Goal: Task Accomplishment & Management: Manage account settings

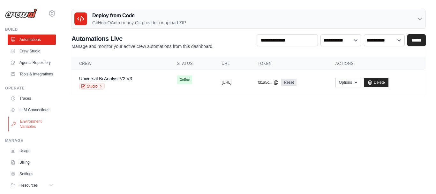
click at [30, 131] on link "Environment Variables" at bounding box center [32, 123] width 48 height 15
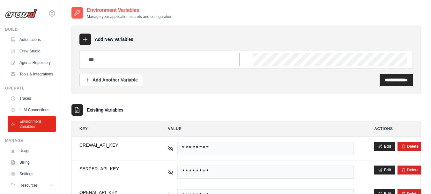
type input "**********"
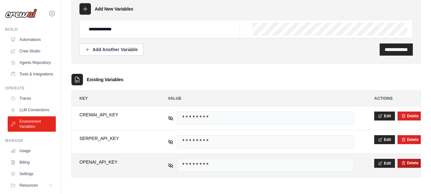
click at [410, 162] on button "Delete" at bounding box center [409, 162] width 17 height 5
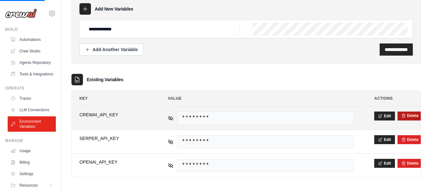
click at [412, 116] on button "Delete" at bounding box center [409, 115] width 17 height 5
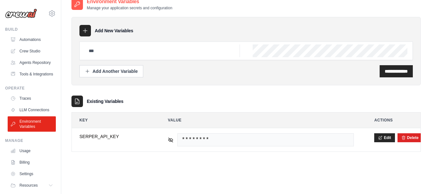
scroll to position [0, 0]
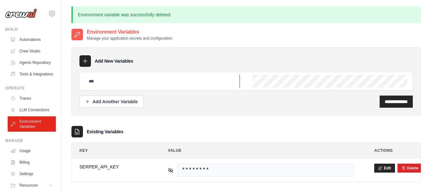
type input "**********"
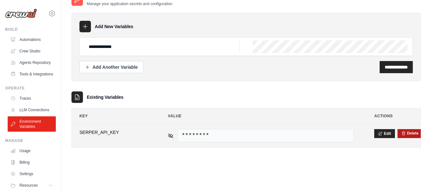
click at [412, 132] on button "Delete" at bounding box center [409, 133] width 17 height 5
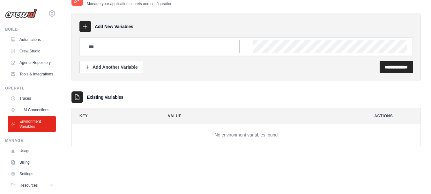
type input "**********"
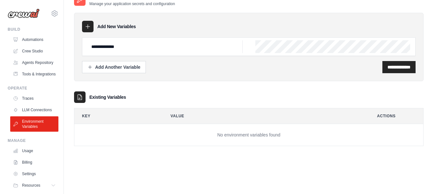
scroll to position [0, 0]
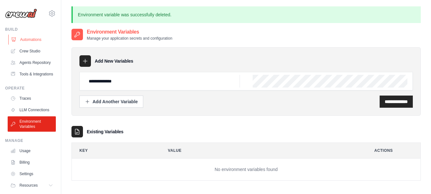
click at [31, 41] on link "Automations" at bounding box center [32, 39] width 48 height 10
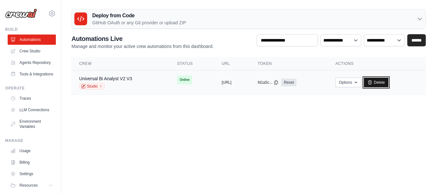
click at [388, 83] on link "Delete" at bounding box center [376, 83] width 25 height 10
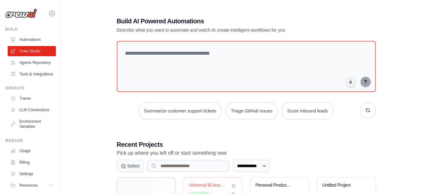
scroll to position [46, 0]
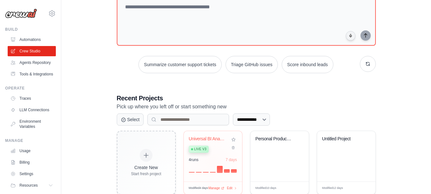
click at [208, 138] on div "Universal BI Analyst v2" at bounding box center [208, 139] width 39 height 6
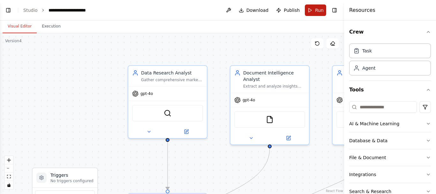
scroll to position [2143, 0]
click at [99, 10] on icon "breadcrumb" at bounding box center [99, 10] width 4 height 4
click at [229, 11] on button at bounding box center [228, 9] width 10 height 11
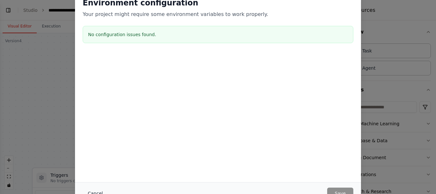
click at [94, 193] on button "Cancel" at bounding box center [95, 192] width 25 height 11
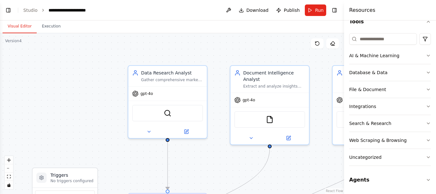
scroll to position [0, 0]
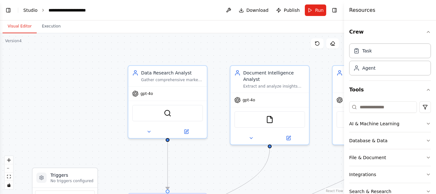
click at [30, 9] on link "Studio" at bounding box center [30, 10] width 14 height 5
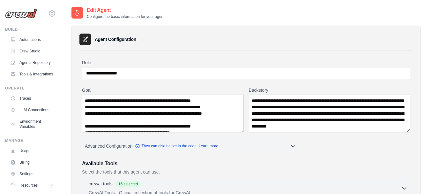
click at [86, 38] on icon at bounding box center [85, 39] width 6 height 6
click at [85, 39] on icon at bounding box center [85, 39] width 5 height 5
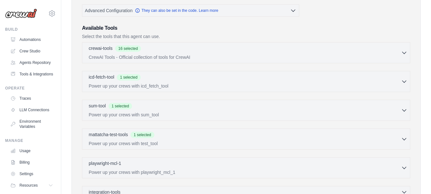
scroll to position [139, 0]
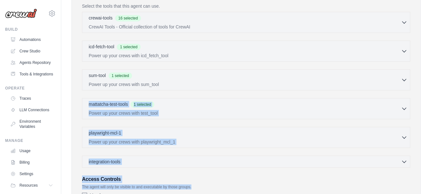
drag, startPoint x: 426, startPoint y: 110, endPoint x: 416, endPoint y: 187, distance: 77.5
click at [416, 187] on div "**********" at bounding box center [246, 44] width 370 height 407
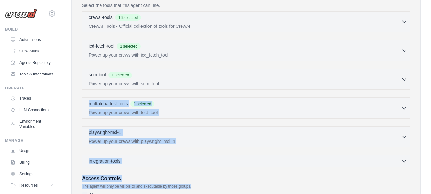
click at [422, 108] on div "**********" at bounding box center [246, 43] width 370 height 407
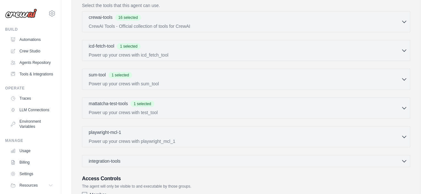
scroll to position [226, 0]
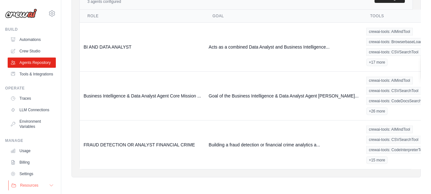
scroll to position [34, 0]
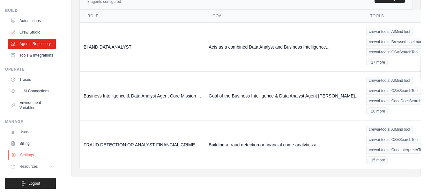
click at [30, 155] on link "Settings" at bounding box center [32, 155] width 48 height 10
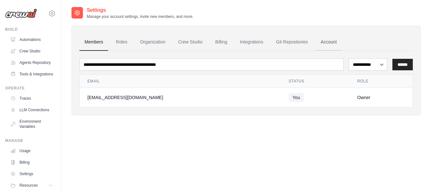
click at [327, 43] on link "Account" at bounding box center [329, 42] width 26 height 17
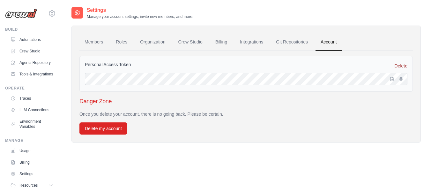
click at [403, 65] on link "Delete" at bounding box center [401, 66] width 13 height 6
click at [392, 78] on icon "button" at bounding box center [392, 78] width 5 height 5
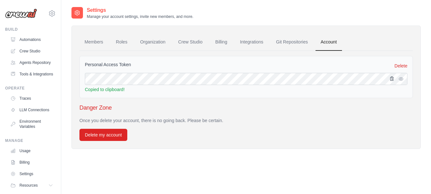
click at [392, 78] on icon "button" at bounding box center [392, 78] width 5 height 5
click at [401, 78] on icon "button" at bounding box center [400, 78] width 1 height 1
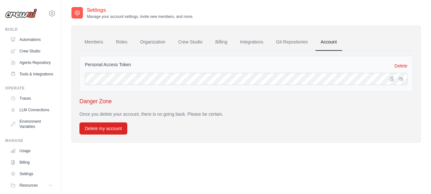
click at [351, 87] on div "Personal Access Token Delete" at bounding box center [245, 74] width 333 height 36
click at [290, 41] on link "Git Repositories" at bounding box center [292, 42] width 42 height 17
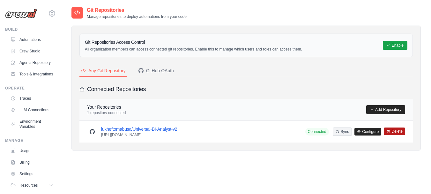
click at [395, 130] on button "Delete" at bounding box center [394, 131] width 21 height 8
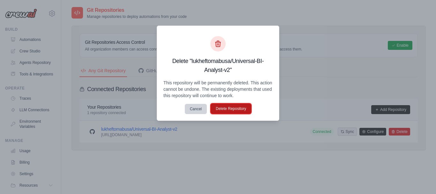
click at [229, 109] on button "Delete Repository" at bounding box center [231, 108] width 41 height 10
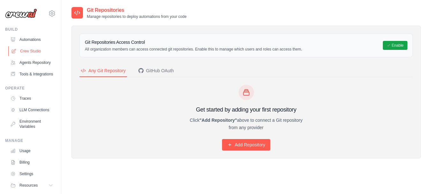
click at [34, 49] on link "Crew Studio" at bounding box center [32, 51] width 48 height 10
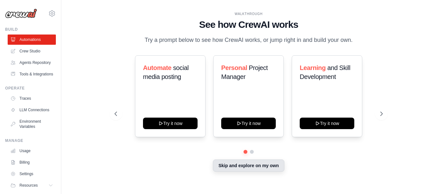
click at [241, 165] on button "Skip and explore on my own" at bounding box center [248, 165] width 71 height 12
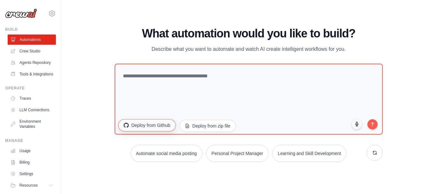
click at [144, 127] on button "Deploy from Github" at bounding box center [146, 125] width 57 height 12
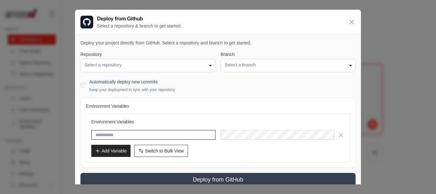
type input "**********"
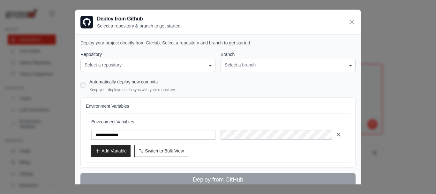
click at [337, 134] on icon "button" at bounding box center [338, 134] width 6 height 6
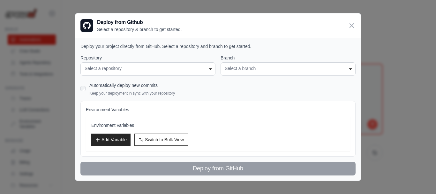
click at [209, 68] on div "Select a repository" at bounding box center [148, 68] width 127 height 7
click at [210, 68] on div "Select a repository" at bounding box center [148, 68] width 127 height 7
click at [352, 69] on div "**********" at bounding box center [288, 68] width 135 height 13
click at [352, 24] on icon at bounding box center [352, 25] width 8 height 8
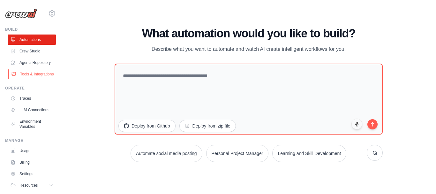
click at [32, 79] on link "Tools & Integrations" at bounding box center [32, 74] width 48 height 10
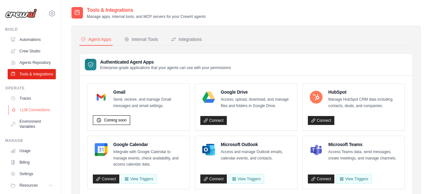
click at [35, 115] on link "LLM Connections" at bounding box center [32, 110] width 48 height 10
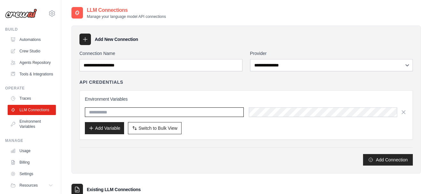
type input "**********"
click at [402, 112] on icon "button" at bounding box center [403, 112] width 6 height 6
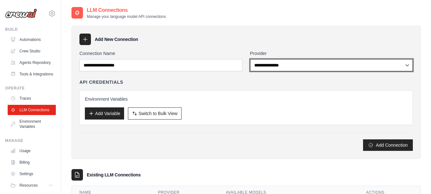
click at [409, 64] on select "**********" at bounding box center [331, 65] width 163 height 12
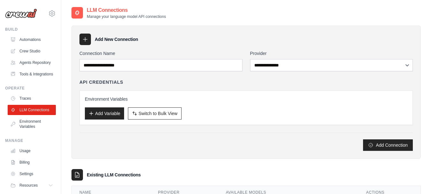
click at [184, 79] on div "API Credentials" at bounding box center [245, 82] width 333 height 6
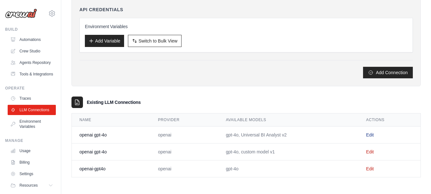
click at [370, 135] on link "Edit" at bounding box center [370, 134] width 8 height 5
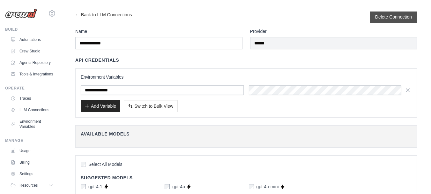
click at [392, 18] on button "Delete Connection" at bounding box center [393, 17] width 37 height 6
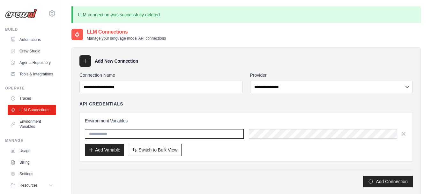
type input "**********"
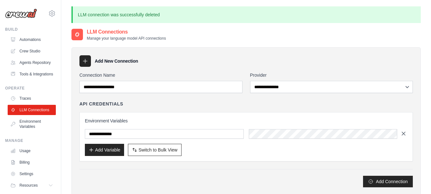
click at [404, 132] on icon "button" at bounding box center [403, 133] width 6 height 6
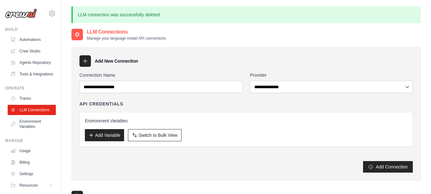
scroll to position [77, 0]
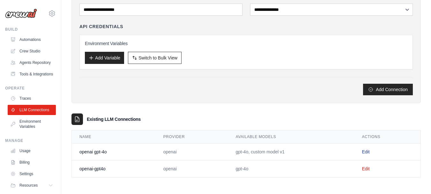
click at [365, 150] on link "Edit" at bounding box center [366, 151] width 8 height 5
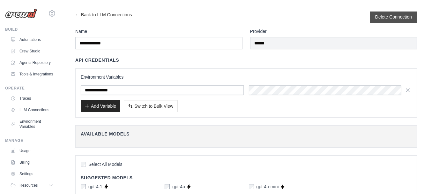
click at [386, 17] on button "Delete Connection" at bounding box center [393, 17] width 37 height 6
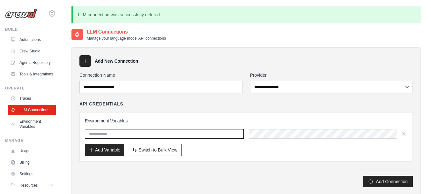
type input "**********"
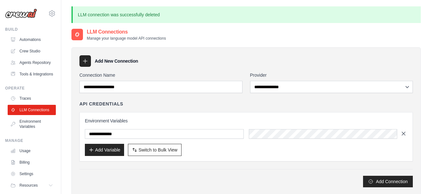
click at [403, 133] on icon "button" at bounding box center [403, 133] width 3 height 3
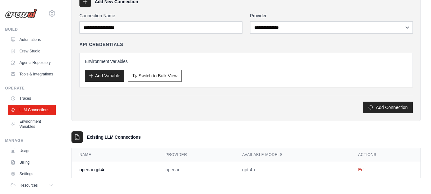
scroll to position [60, 0]
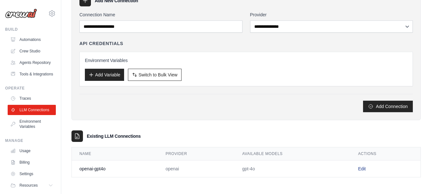
click at [363, 168] on link "Edit" at bounding box center [362, 168] width 8 height 5
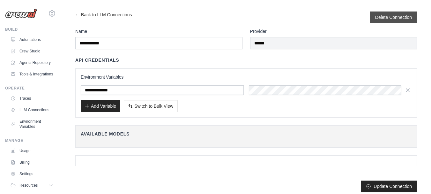
click at [390, 12] on div "Delete Connection" at bounding box center [393, 16] width 47 height 11
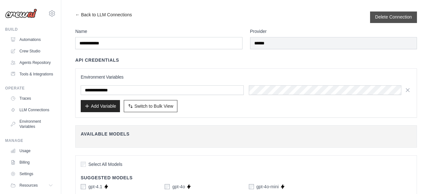
click at [385, 16] on button "Delete Connection" at bounding box center [393, 17] width 37 height 6
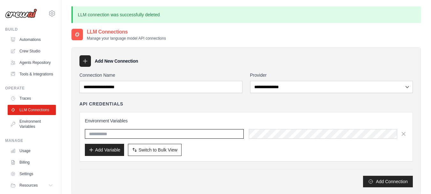
type input "**********"
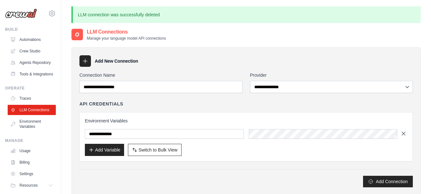
click at [403, 133] on icon "button" at bounding box center [403, 133] width 3 height 3
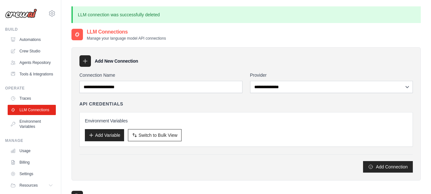
scroll to position [60, 0]
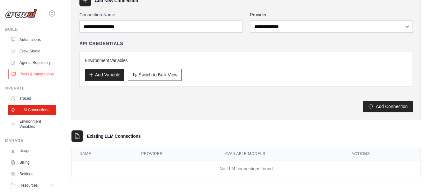
click at [26, 79] on link "Tools & Integrations" at bounding box center [32, 74] width 48 height 10
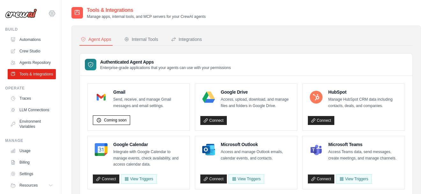
click at [48, 13] on icon at bounding box center [52, 14] width 8 height 8
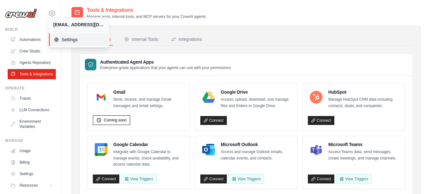
click at [71, 41] on span "Settings" at bounding box center [79, 39] width 50 height 6
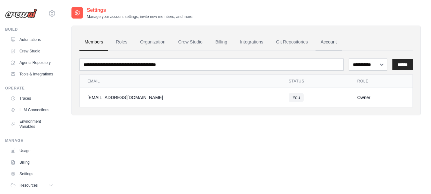
click at [325, 39] on link "Account" at bounding box center [329, 42] width 26 height 17
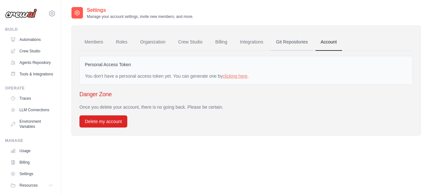
click at [291, 41] on link "Git Repositories" at bounding box center [292, 42] width 42 height 17
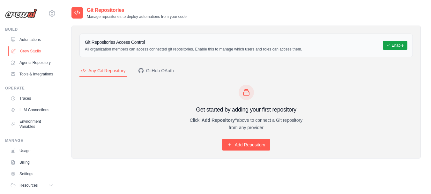
click at [28, 52] on link "Crew Studio" at bounding box center [32, 51] width 48 height 10
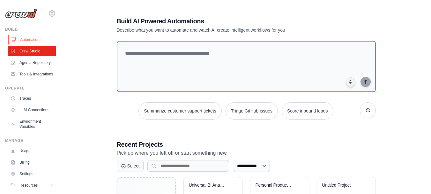
click at [34, 39] on link "Automations" at bounding box center [32, 39] width 48 height 10
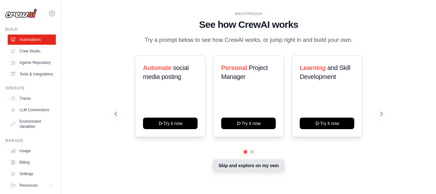
click at [256, 165] on button "Skip and explore on my own" at bounding box center [248, 165] width 71 height 12
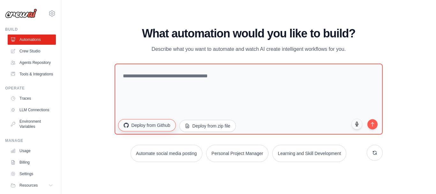
click at [145, 128] on button "Deploy from Github" at bounding box center [146, 125] width 57 height 12
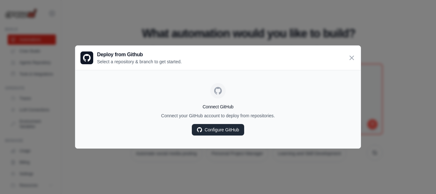
click at [225, 129] on link "Configure GitHub" at bounding box center [218, 129] width 52 height 11
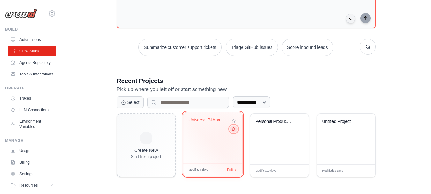
click at [233, 131] on icon at bounding box center [233, 129] width 4 height 4
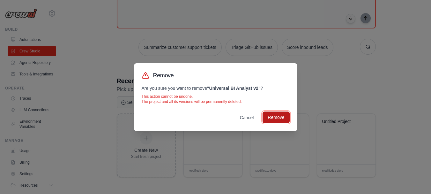
click at [278, 116] on button "Remove" at bounding box center [276, 116] width 27 height 11
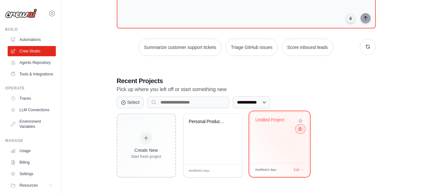
click at [301, 129] on icon at bounding box center [300, 129] width 4 height 4
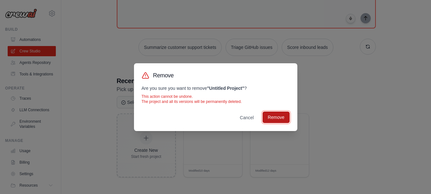
click at [281, 117] on button "Remove" at bounding box center [276, 116] width 27 height 11
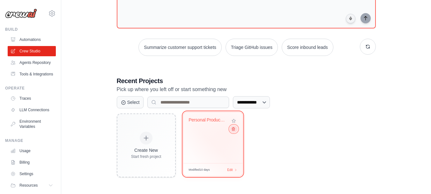
click at [232, 130] on icon at bounding box center [233, 129] width 4 height 4
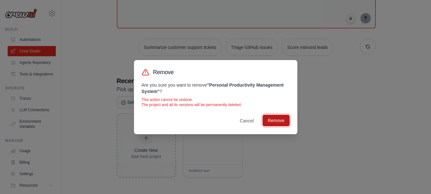
click at [276, 120] on button "Remove" at bounding box center [276, 120] width 27 height 11
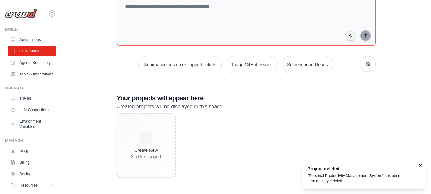
scroll to position [46, 0]
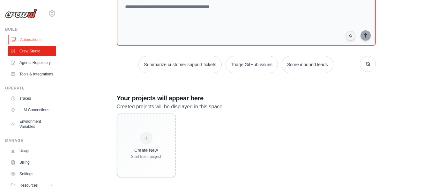
click at [29, 39] on link "Automations" at bounding box center [32, 39] width 48 height 10
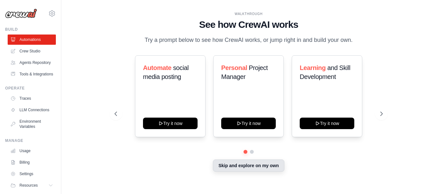
click at [243, 168] on button "Skip and explore on my own" at bounding box center [248, 165] width 71 height 12
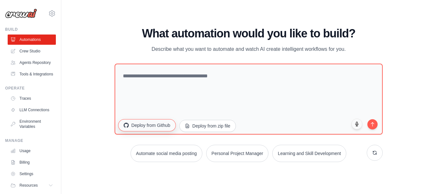
click at [149, 126] on button "Deploy from Github" at bounding box center [146, 125] width 57 height 12
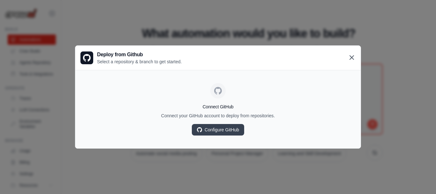
click at [352, 56] on icon at bounding box center [352, 58] width 8 height 8
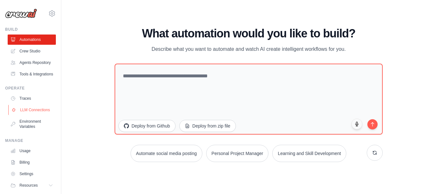
click at [31, 115] on link "LLM Connections" at bounding box center [32, 110] width 48 height 10
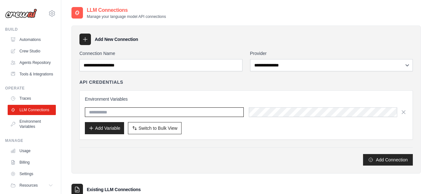
type input "**********"
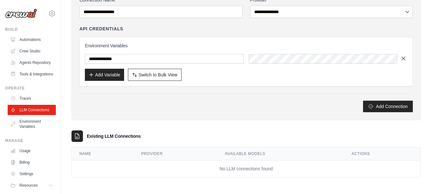
click at [404, 59] on icon "button" at bounding box center [403, 58] width 3 height 3
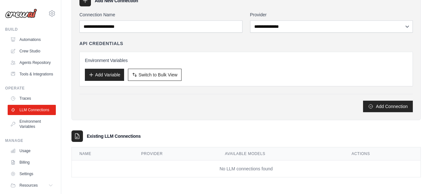
scroll to position [39, 0]
click at [44, 131] on link "Environment Variables" at bounding box center [32, 123] width 48 height 15
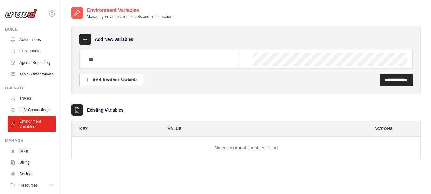
type input "**********"
click at [306, 27] on div "**********" at bounding box center [245, 60] width 349 height 68
click at [143, 60] on input "**********" at bounding box center [162, 59] width 155 height 13
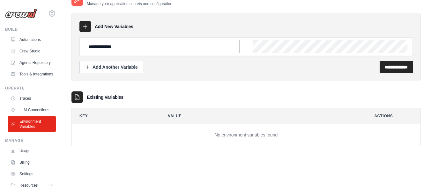
scroll to position [34, 0]
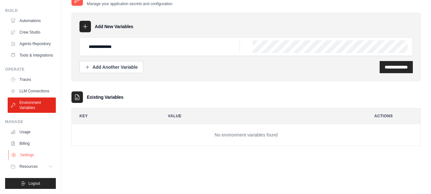
click at [26, 154] on link "Settings" at bounding box center [32, 155] width 48 height 10
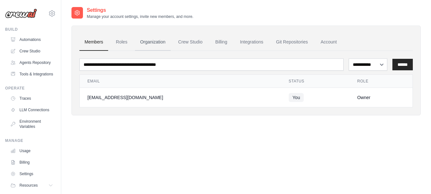
click at [151, 42] on link "Organization" at bounding box center [152, 42] width 35 height 17
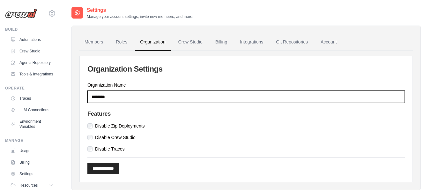
click at [123, 96] on input "*******" at bounding box center [246, 97] width 318 height 12
type input "*"
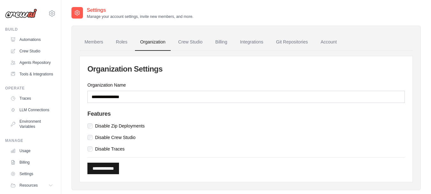
click at [104, 168] on input "**********" at bounding box center [103, 167] width 32 height 11
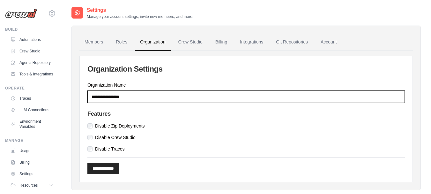
scroll to position [13, 0]
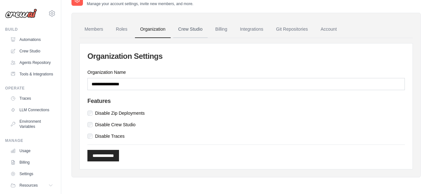
click at [186, 30] on link "Crew Studio" at bounding box center [190, 29] width 34 height 17
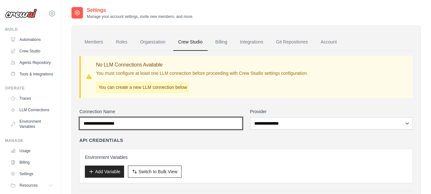
type input "**********"
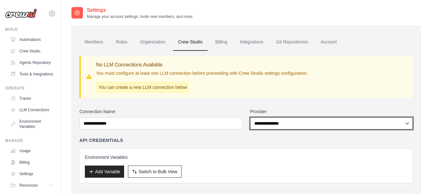
click at [408, 122] on select "**********" at bounding box center [331, 123] width 163 height 12
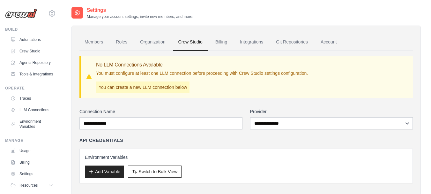
click at [345, 104] on div "**********" at bounding box center [245, 130] width 333 height 158
click at [254, 40] on link "Integrations" at bounding box center [252, 42] width 34 height 17
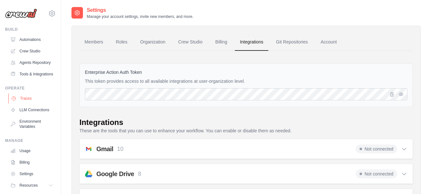
click at [31, 103] on link "Traces" at bounding box center [32, 98] width 48 height 10
